Goal: Use online tool/utility: Utilize a website feature to perform a specific function

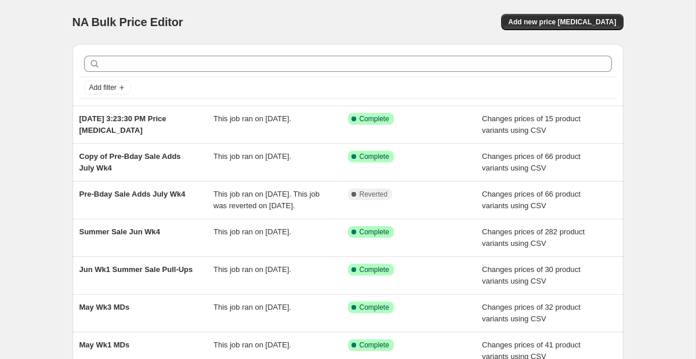
click at [590, 13] on div "NA Bulk Price Editor. This page is ready NA Bulk Price Editor Add new price [ME…" at bounding box center [348, 22] width 551 height 44
click at [577, 19] on span "Add new price [MEDICAL_DATA]" at bounding box center [562, 21] width 108 height 9
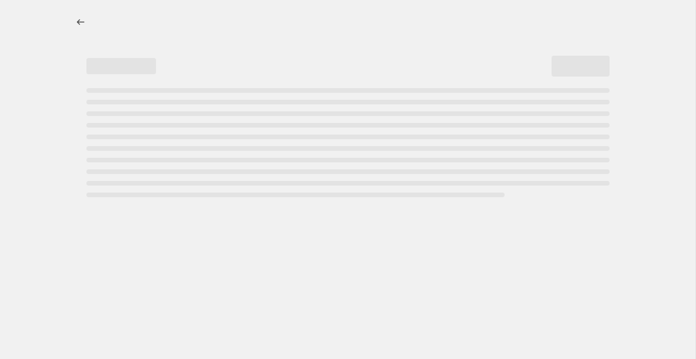
select select "percentage"
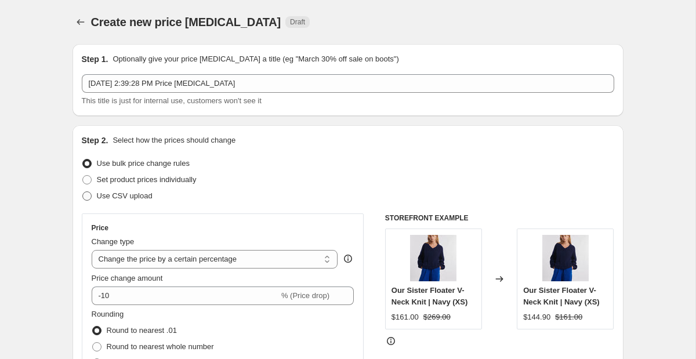
click at [131, 191] on span "Use CSV upload" at bounding box center [125, 196] width 56 height 12
click at [83, 192] on input "Use CSV upload" at bounding box center [82, 192] width 1 height 1
radio input "true"
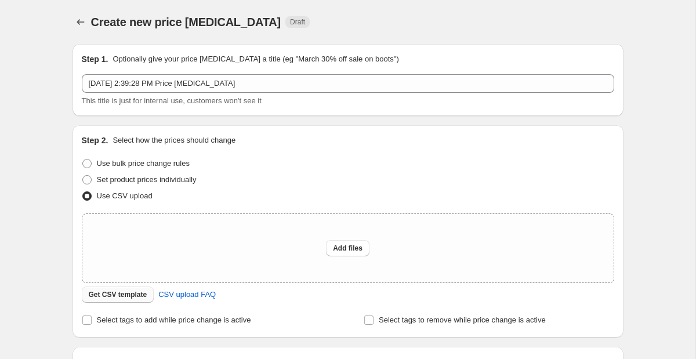
click at [138, 299] on span "Get CSV template" at bounding box center [118, 294] width 59 height 9
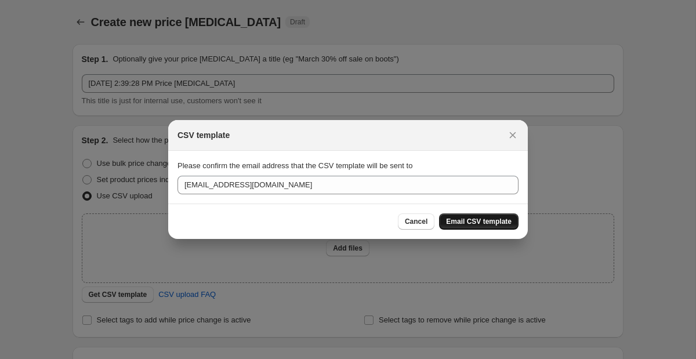
click at [499, 219] on span "Email CSV template" at bounding box center [479, 221] width 66 height 9
